Goal: Information Seeking & Learning: Learn about a topic

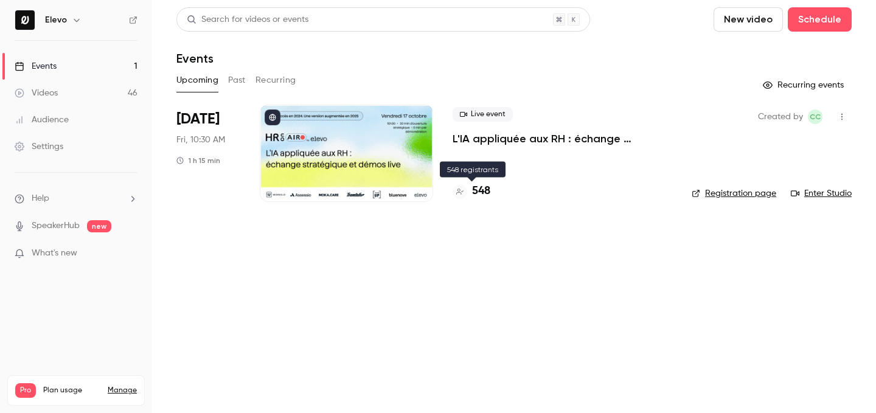
click at [481, 190] on h4 "548" at bounding box center [481, 191] width 18 height 16
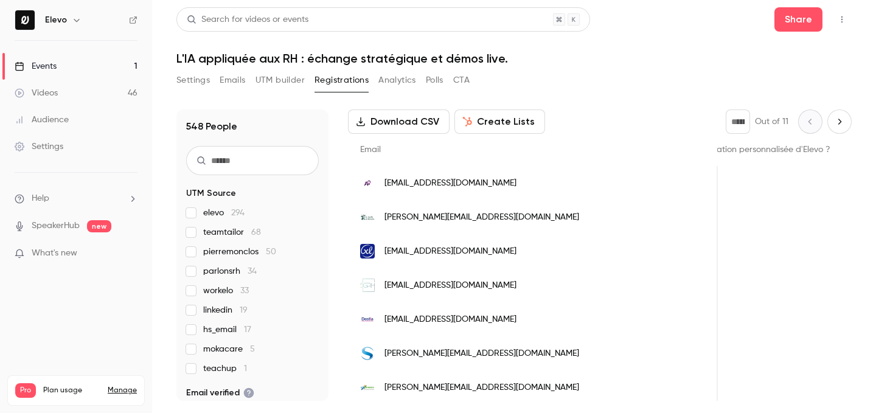
scroll to position [75, 0]
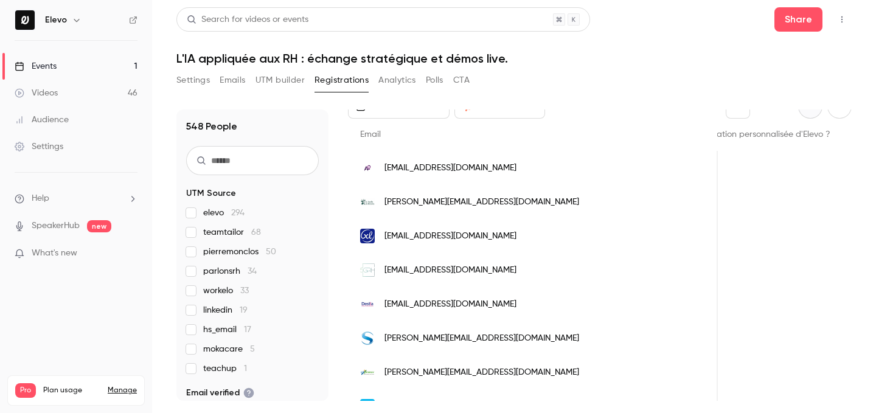
click at [124, 68] on link "Events 1" at bounding box center [76, 66] width 152 height 27
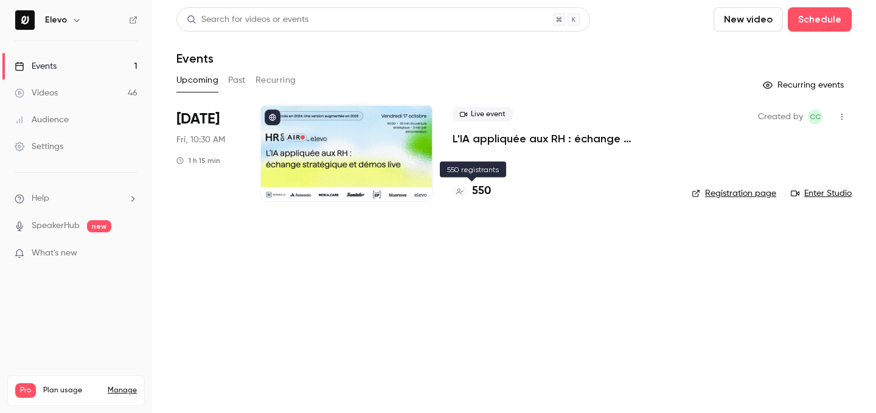
click at [478, 195] on h4 "550" at bounding box center [481, 191] width 19 height 16
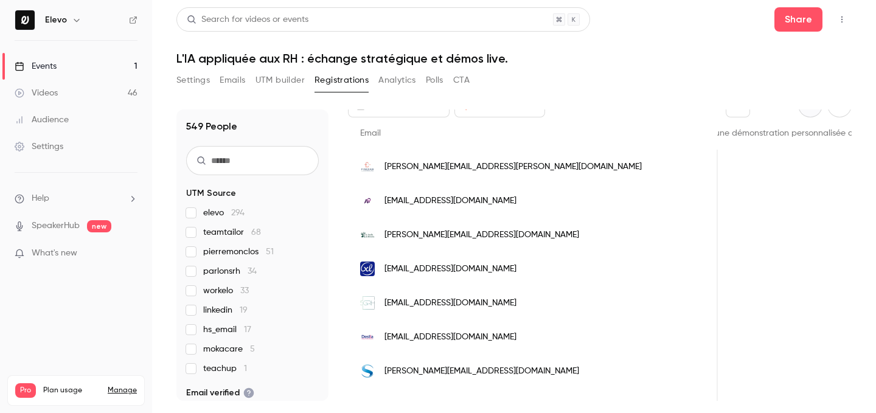
scroll to position [0, 1032]
click at [102, 75] on link "Events 1" at bounding box center [76, 66] width 152 height 27
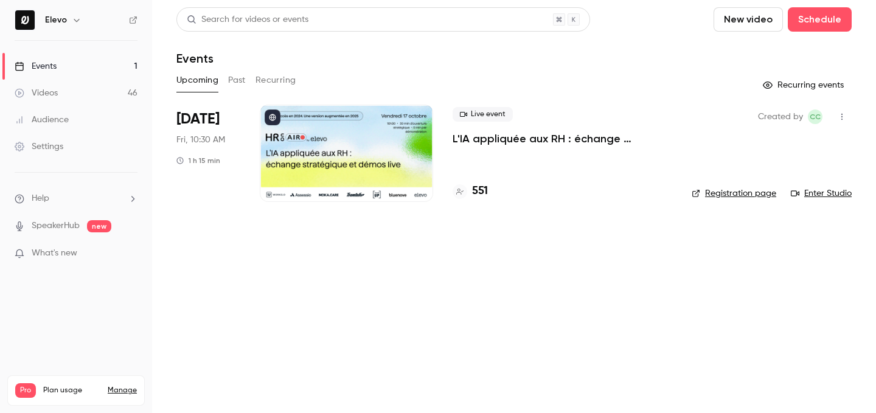
click at [476, 185] on h4 "551" at bounding box center [480, 191] width 16 height 16
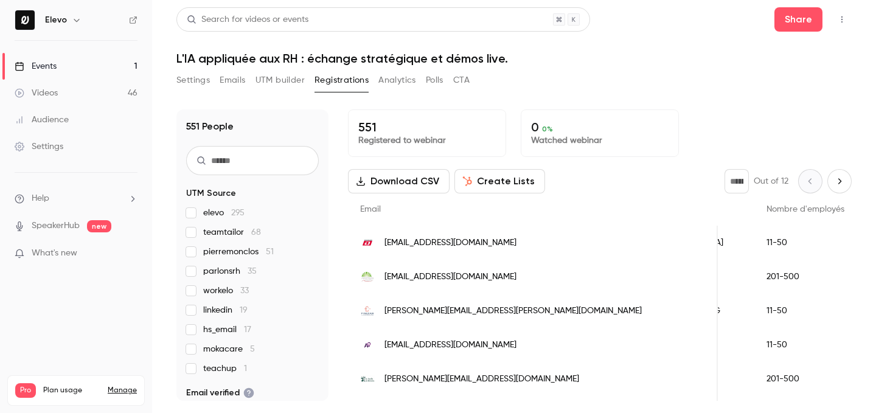
scroll to position [0, 906]
click at [127, 71] on link "Events 1" at bounding box center [76, 66] width 152 height 27
